Goal: Task Accomplishment & Management: Use online tool/utility

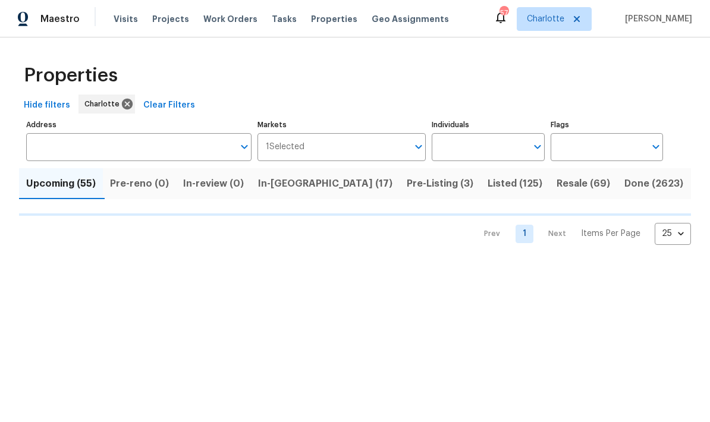
click at [190, 141] on input "Address" at bounding box center [129, 147] width 207 height 28
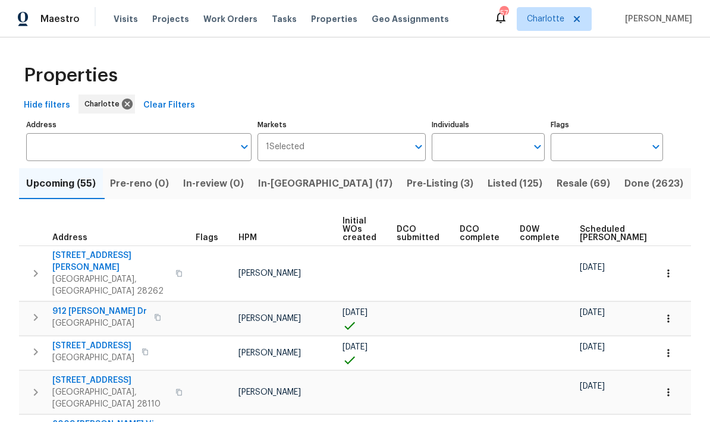
click at [162, 141] on input "Address" at bounding box center [129, 147] width 207 height 28
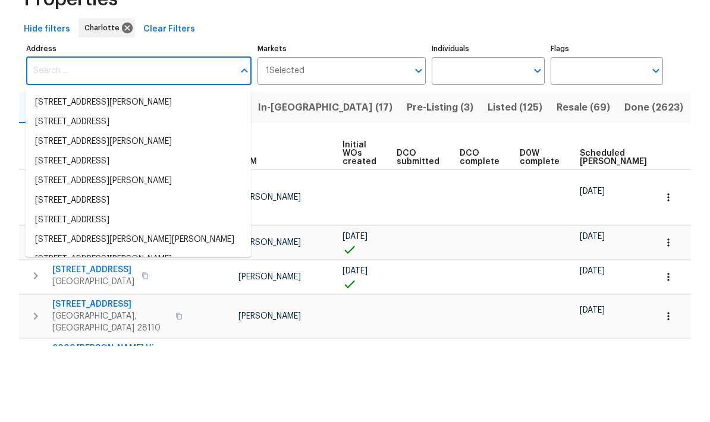
paste input "[STREET_ADDRESS]"
type input "[STREET_ADDRESS]"
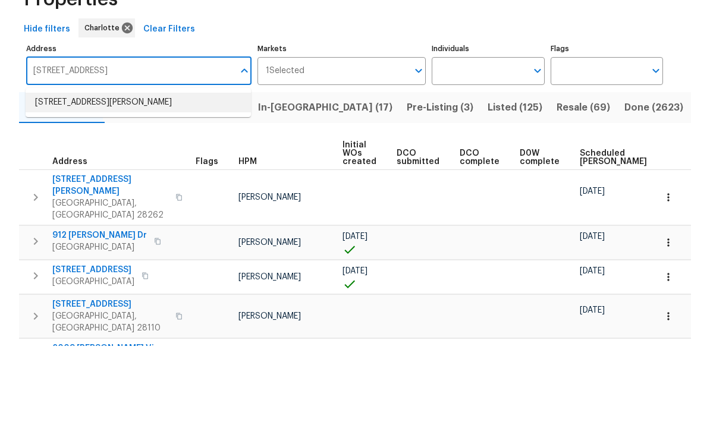
click at [172, 169] on li "10901 Trout Creek Pl Davidson NC 28036" at bounding box center [138, 179] width 225 height 20
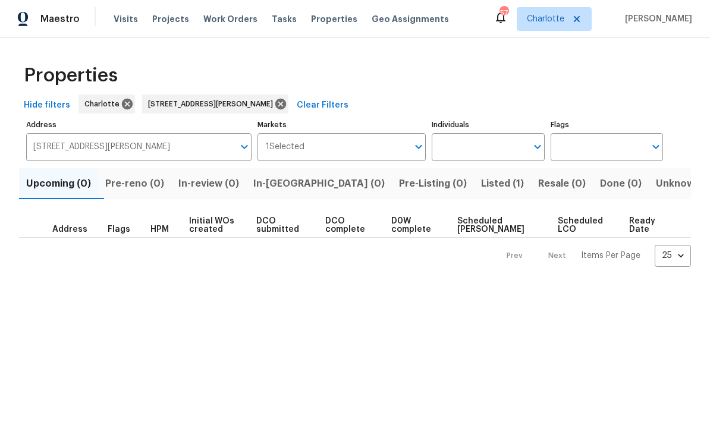
click at [481, 186] on span "Listed (1)" at bounding box center [502, 183] width 43 height 17
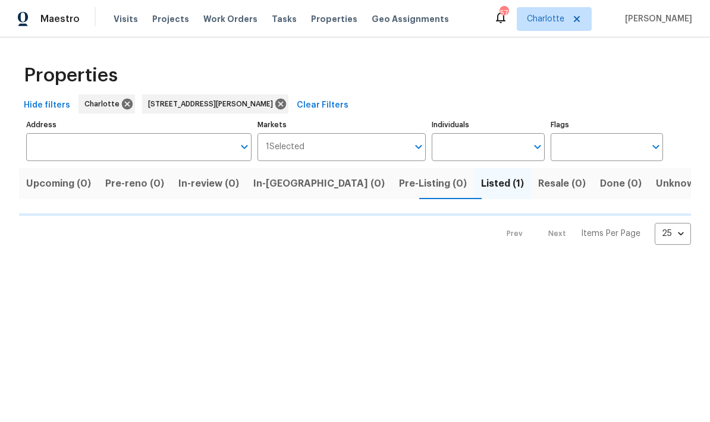
type input "10901 Trout Creek Pl Davidson NC 28036"
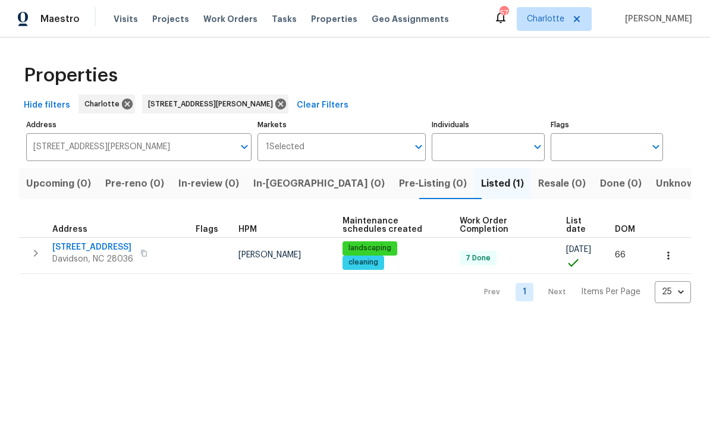
click at [669, 253] on icon "button" at bounding box center [668, 256] width 12 height 12
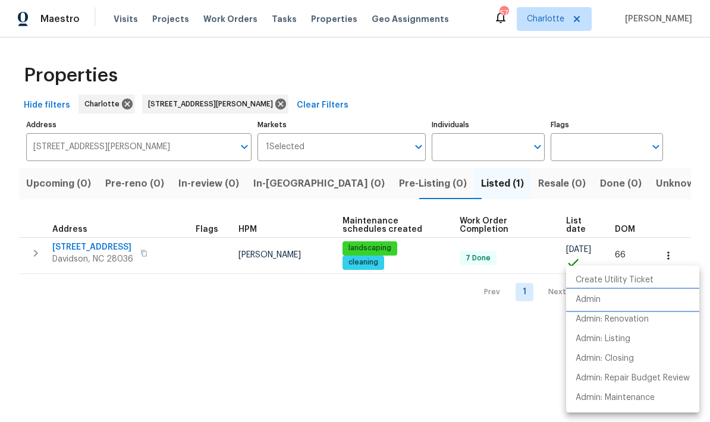
click at [596, 297] on p "Admin" at bounding box center [587, 300] width 25 height 12
click at [30, 252] on div at bounding box center [355, 211] width 710 height 422
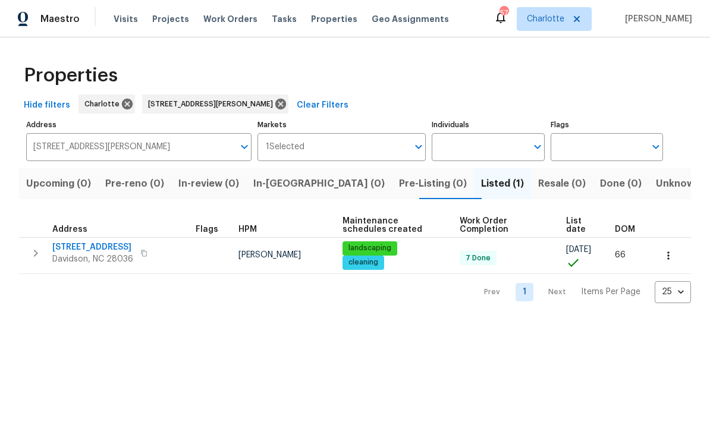
click at [37, 253] on icon "button" at bounding box center [36, 253] width 4 height 7
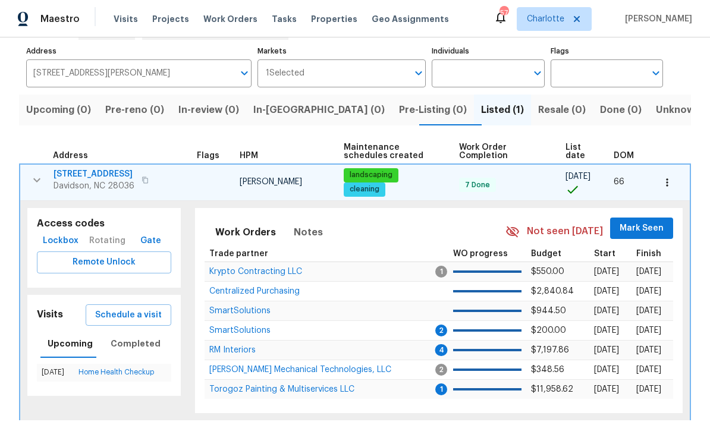
scroll to position [73, 0]
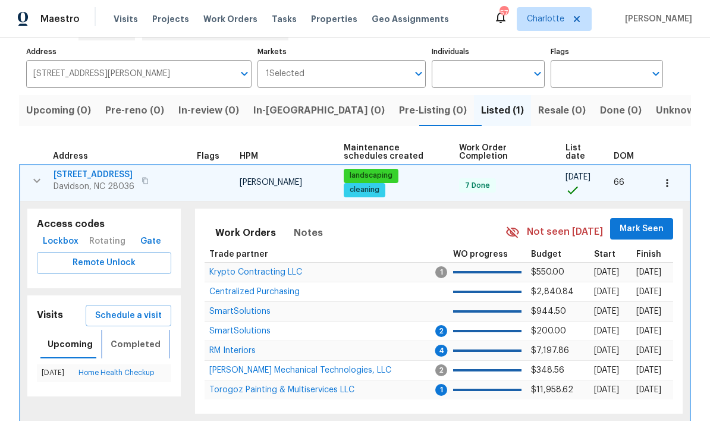
click at [140, 344] on span "Completed" at bounding box center [136, 344] width 50 height 15
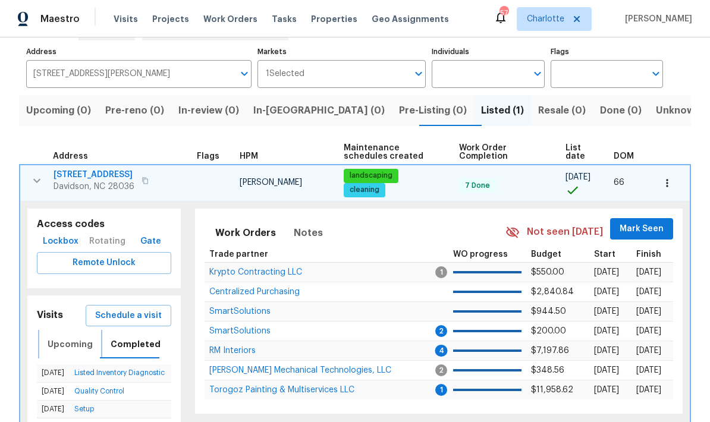
click at [75, 347] on span "Upcoming" at bounding box center [70, 344] width 45 height 15
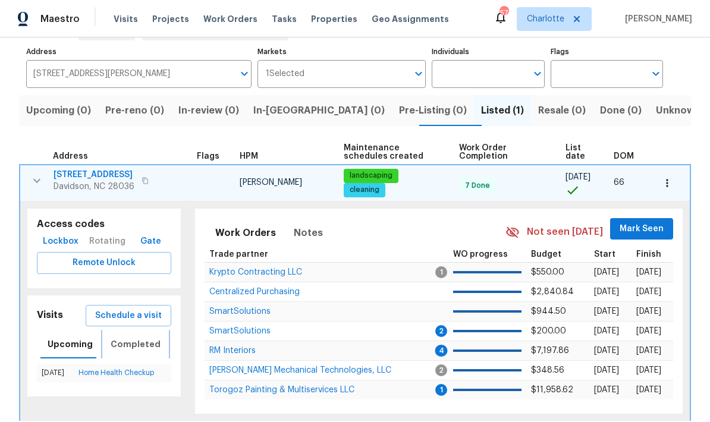
click at [146, 342] on span "Completed" at bounding box center [136, 344] width 50 height 15
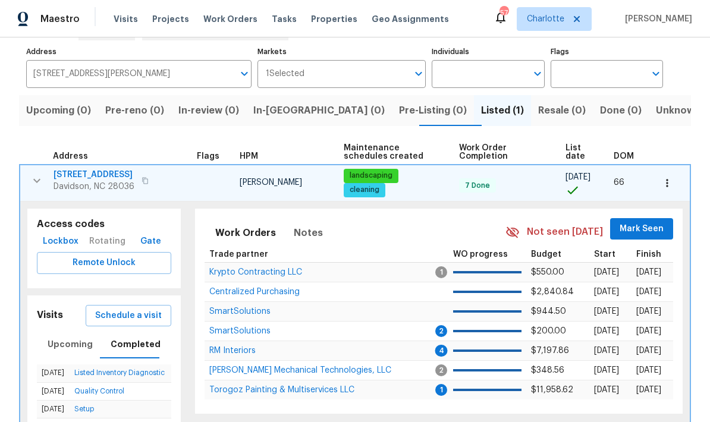
click at [200, 74] on input "10901 Trout Creek Pl Davidson NC 28036" at bounding box center [129, 74] width 207 height 28
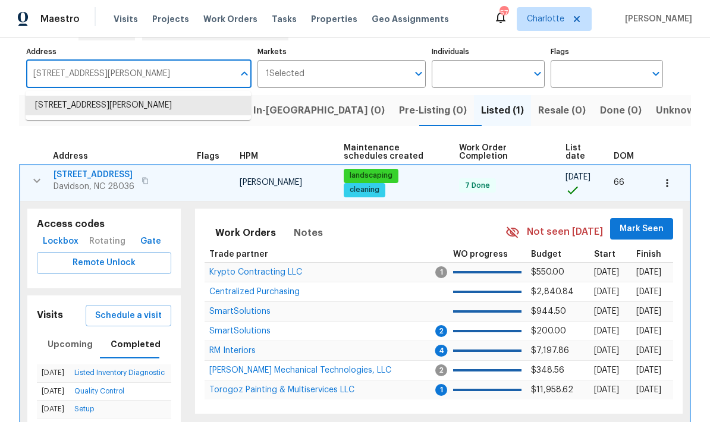
click at [545, 106] on button "Resale (0)" at bounding box center [562, 110] width 62 height 31
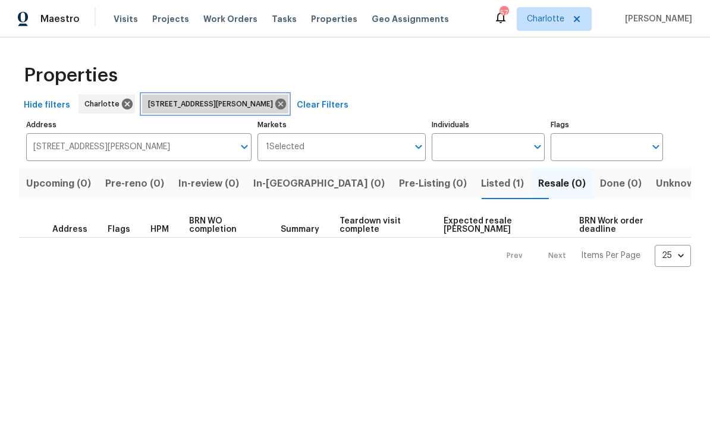
click at [286, 101] on icon at bounding box center [280, 104] width 11 height 11
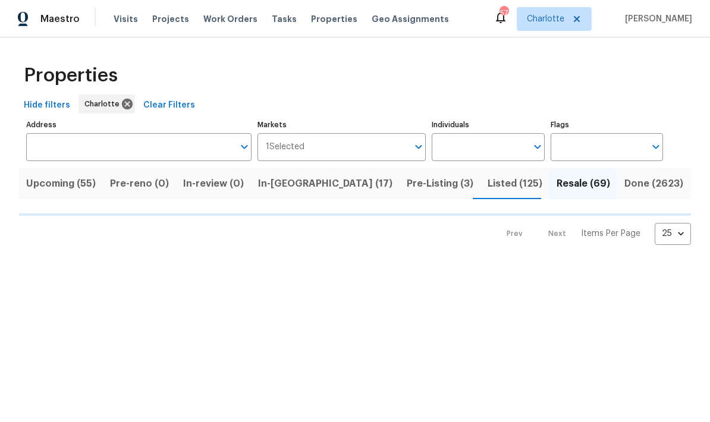
click at [531, 144] on icon "Open" at bounding box center [537, 147] width 14 height 14
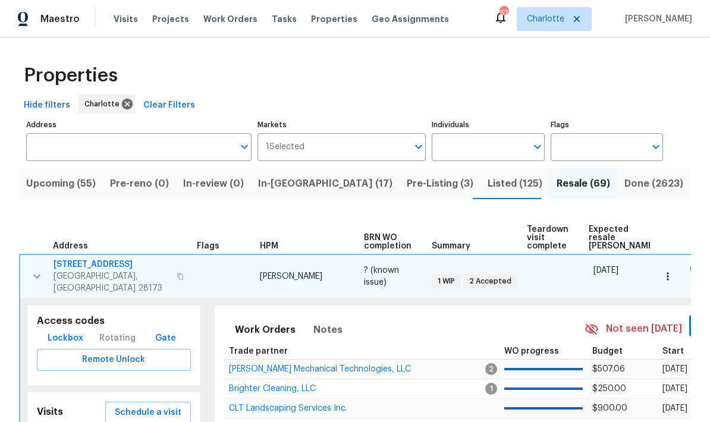
click at [203, 232] on th "Flags" at bounding box center [223, 233] width 63 height 41
click at [488, 141] on input "Individuals" at bounding box center [479, 147] width 95 height 28
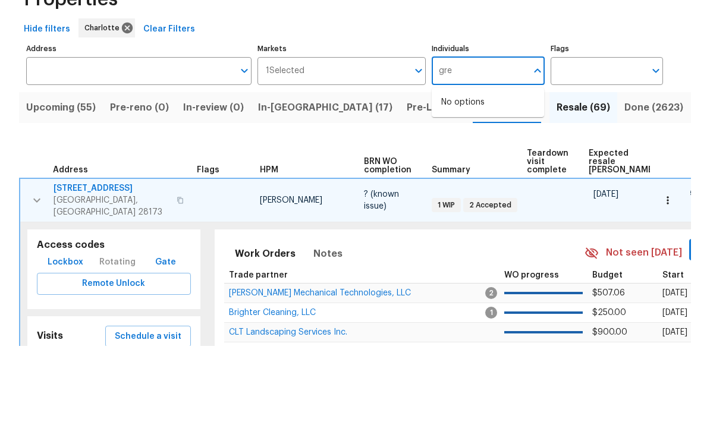
type input "greg"
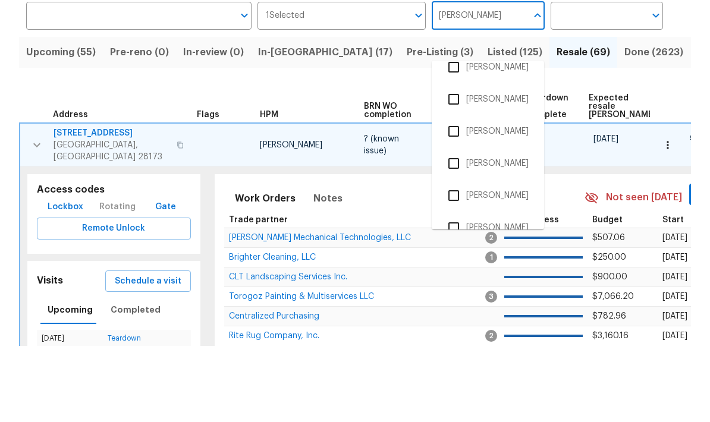
scroll to position [58, 0]
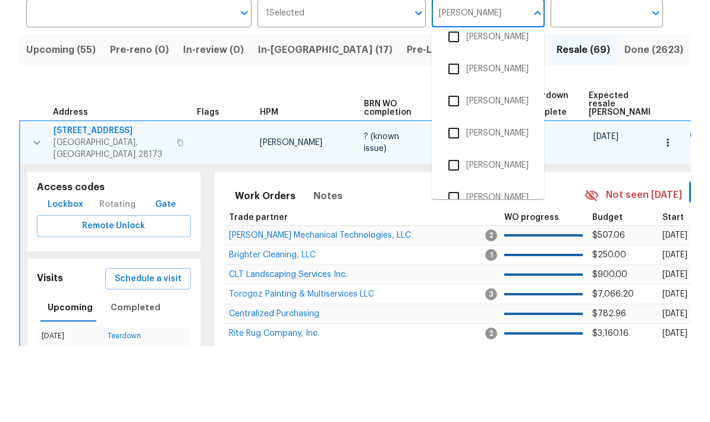
click at [459, 197] on input "checkbox" at bounding box center [453, 209] width 25 height 25
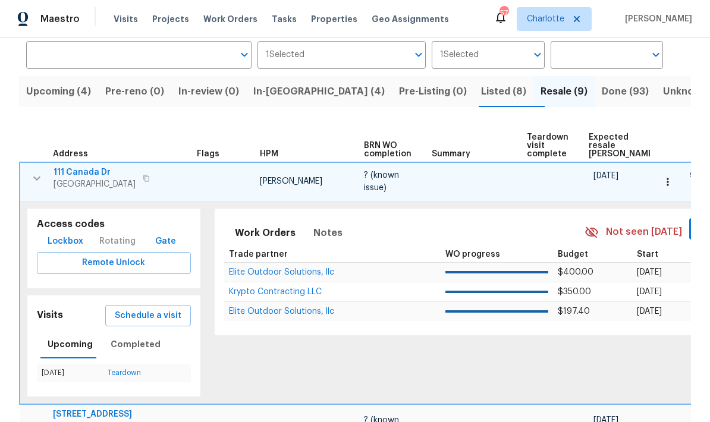
scroll to position [92, 0]
click at [37, 174] on icon "button" at bounding box center [37, 179] width 14 height 14
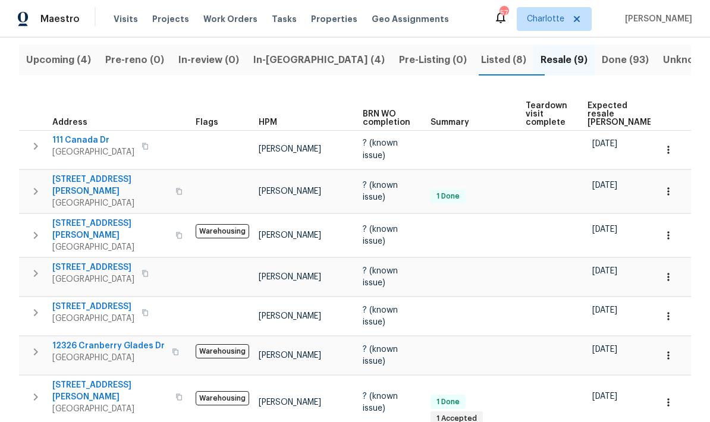
scroll to position [115, 0]
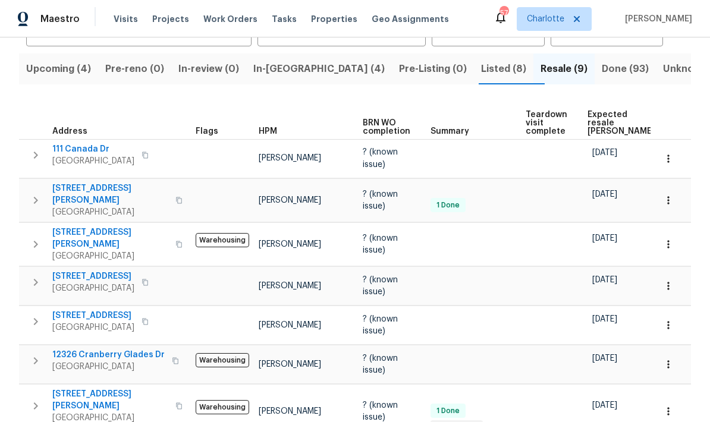
click at [481, 65] on span "Listed (8)" at bounding box center [503, 69] width 45 height 17
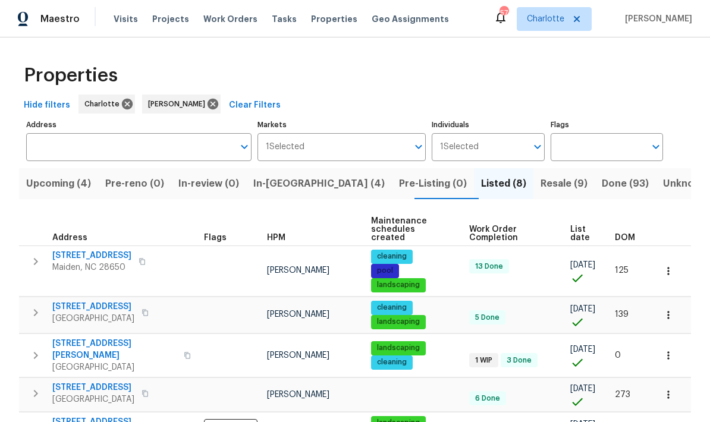
click at [540, 182] on span "Resale (9)" at bounding box center [563, 183] width 47 height 17
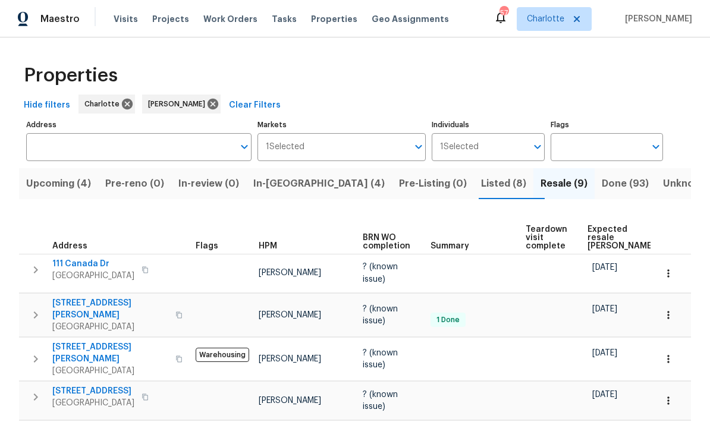
click at [481, 181] on span "Listed (8)" at bounding box center [503, 183] width 45 height 17
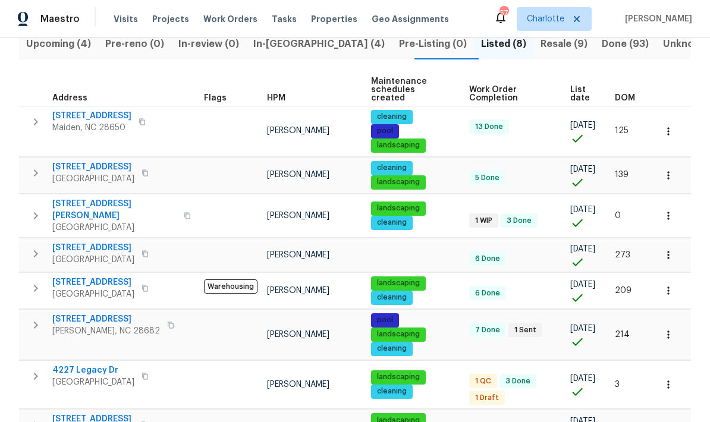
click at [540, 45] on span "Resale (9)" at bounding box center [563, 44] width 47 height 17
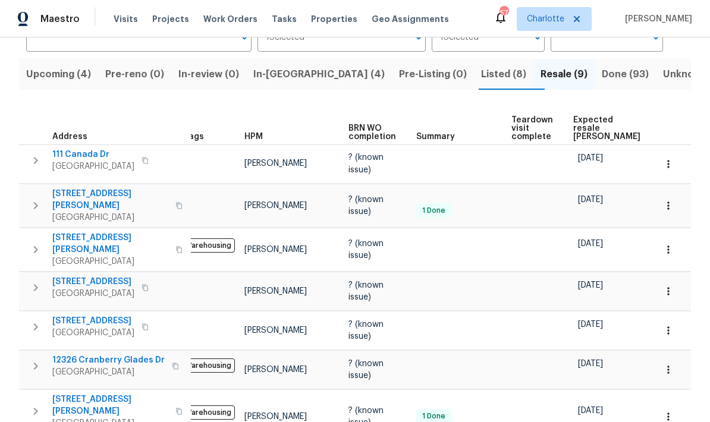
scroll to position [26, 0]
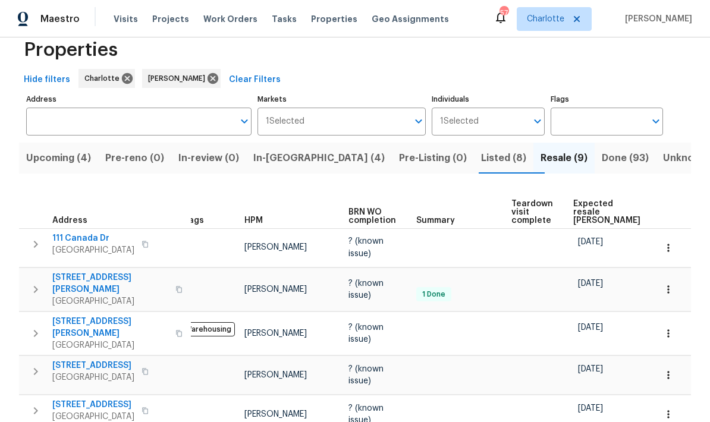
click at [481, 157] on span "Listed (8)" at bounding box center [503, 158] width 45 height 17
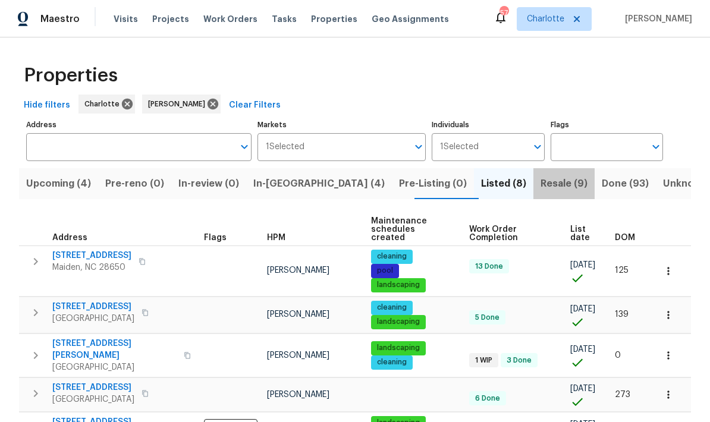
click at [540, 181] on span "Resale (9)" at bounding box center [563, 183] width 47 height 17
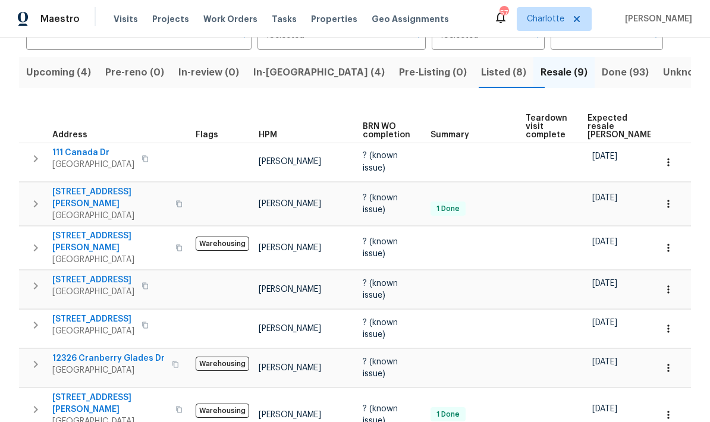
scroll to position [111, 0]
click at [481, 71] on span "Listed (8)" at bounding box center [503, 73] width 45 height 17
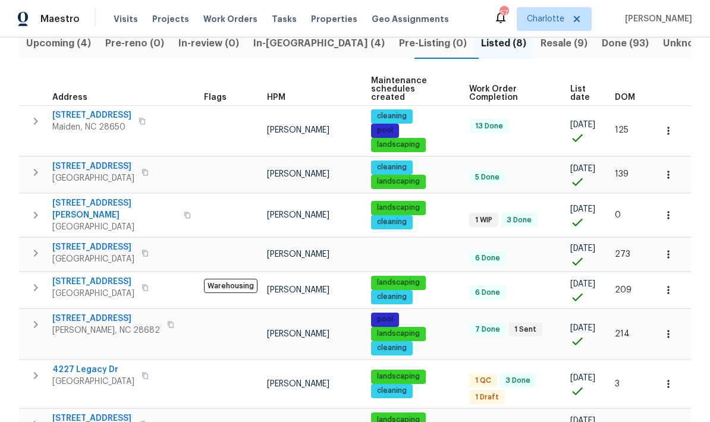
scroll to position [140, 0]
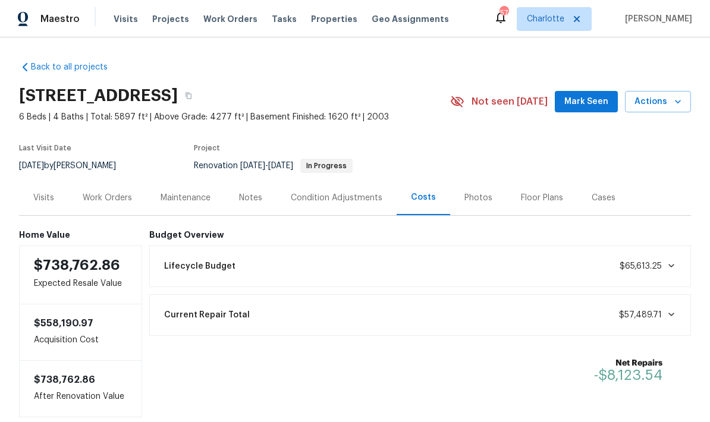
click at [119, 17] on span "Visits" at bounding box center [126, 19] width 24 height 12
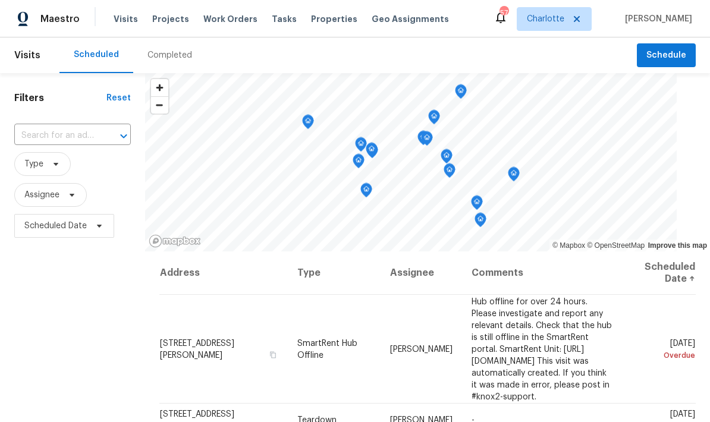
click at [92, 128] on input "text" at bounding box center [55, 136] width 83 height 18
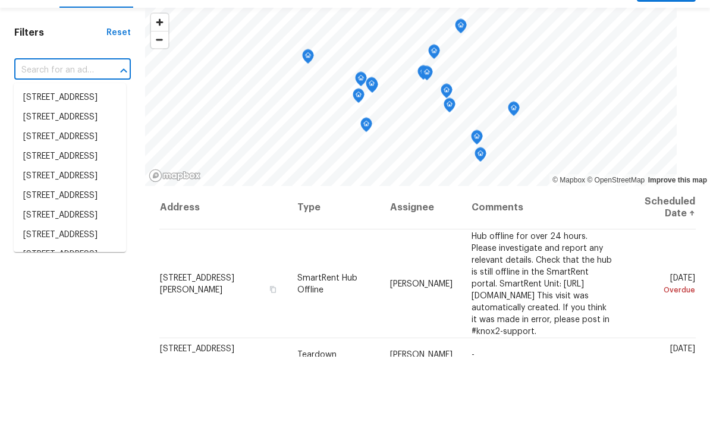
paste input "[STREET_ADDRESS]"
type input "[STREET_ADDRESS]"
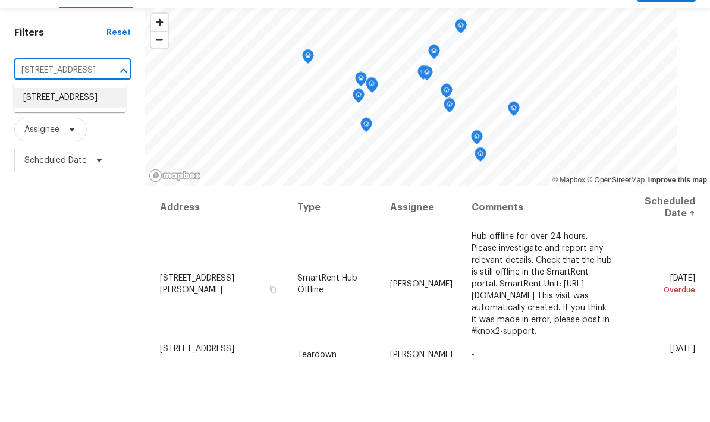
click at [98, 153] on li "[STREET_ADDRESS]" at bounding box center [70, 163] width 112 height 20
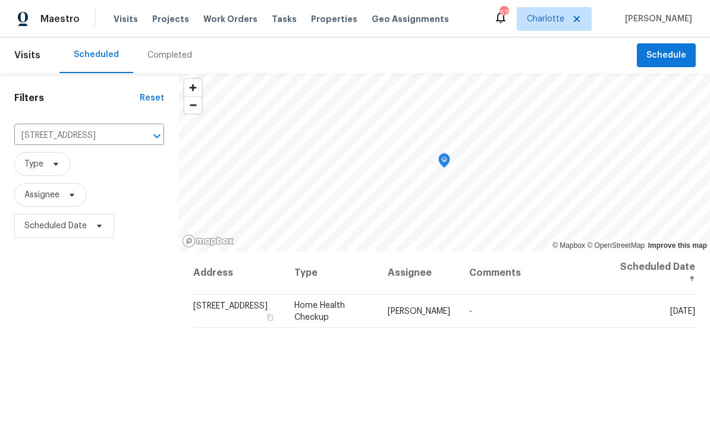
click at [0, 0] on span at bounding box center [0, 0] width 0 height 0
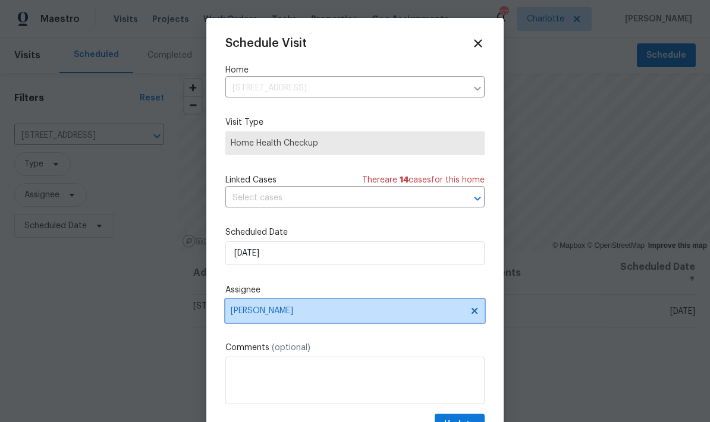
click at [476, 310] on icon at bounding box center [475, 311] width 10 height 10
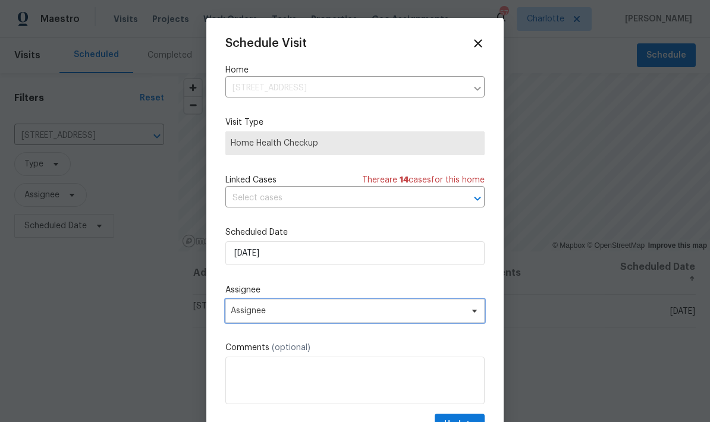
click at [362, 308] on span "Assignee" at bounding box center [354, 311] width 259 height 24
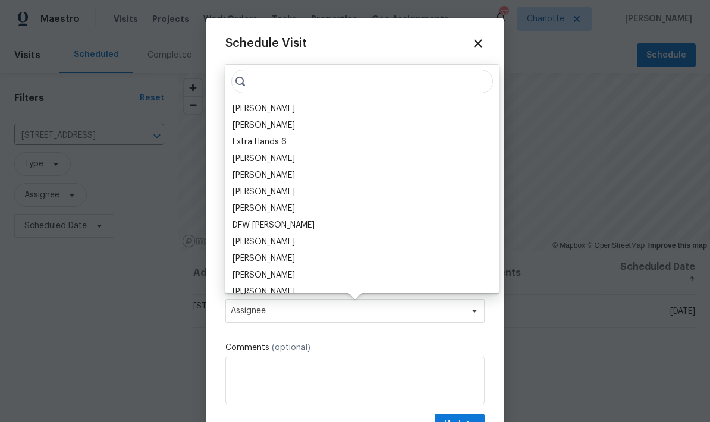
click at [271, 104] on div "[PERSON_NAME]" at bounding box center [263, 109] width 62 height 12
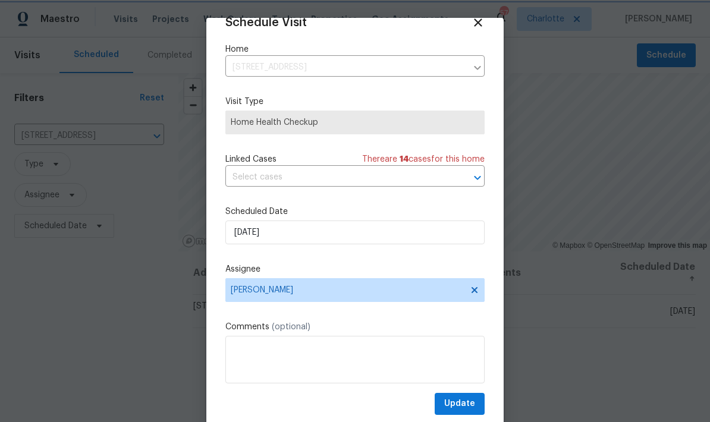
scroll to position [23, 0]
click at [465, 398] on span "Update" at bounding box center [459, 403] width 31 height 15
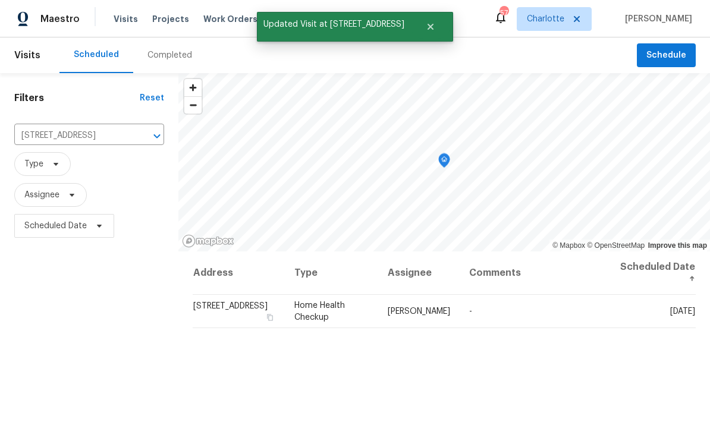
click at [489, 380] on div "Address Type Assignee Comments Scheduled Date ↑ [STREET_ADDRESS] Home Health Ch…" at bounding box center [443, 420] width 531 height 338
